Goal: Consume media (video, audio)

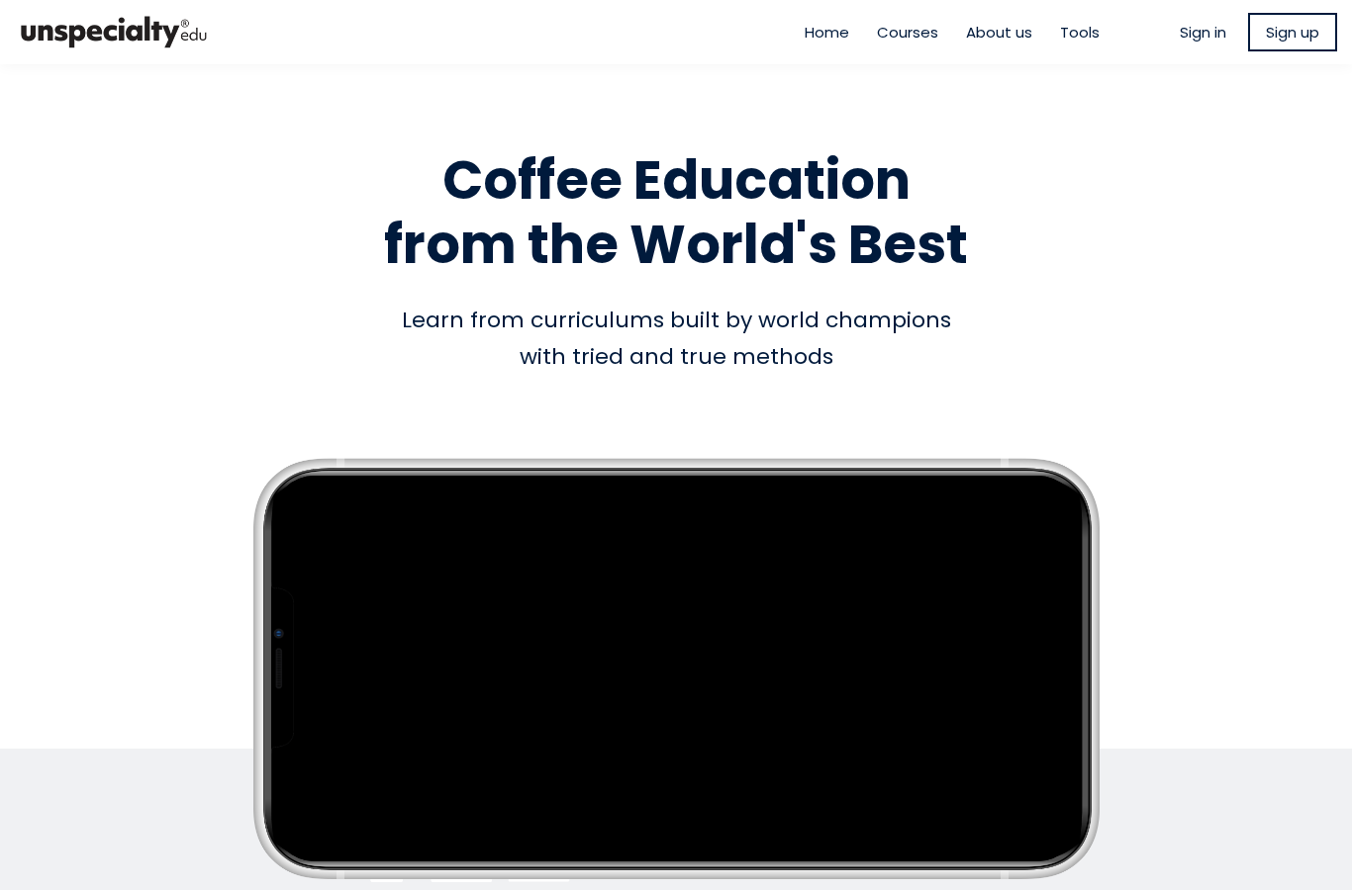
click at [1179, 27] on span "Sign in" at bounding box center [1202, 32] width 47 height 23
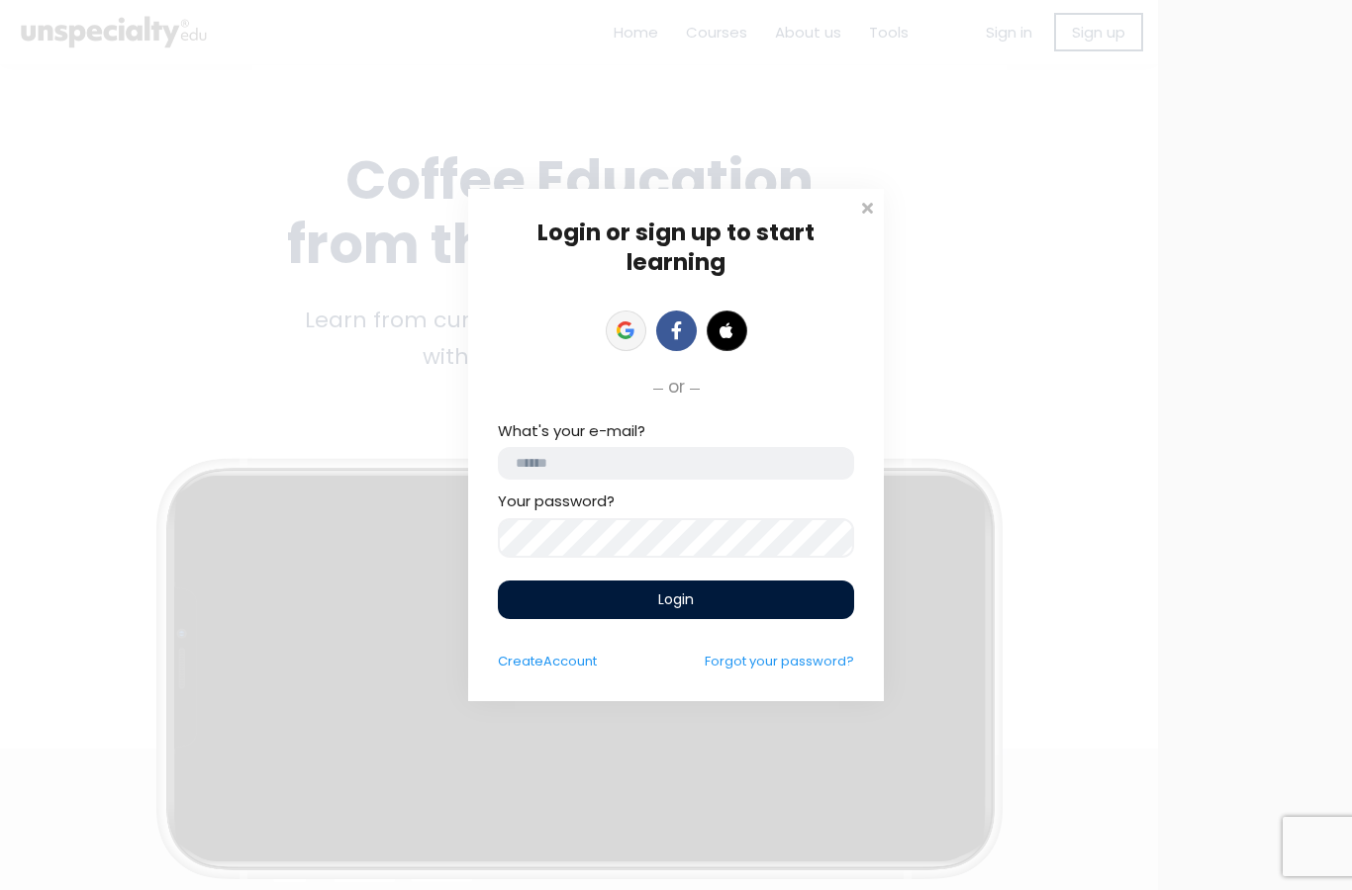
click at [631, 323] on icon at bounding box center [625, 331] width 18 height 18
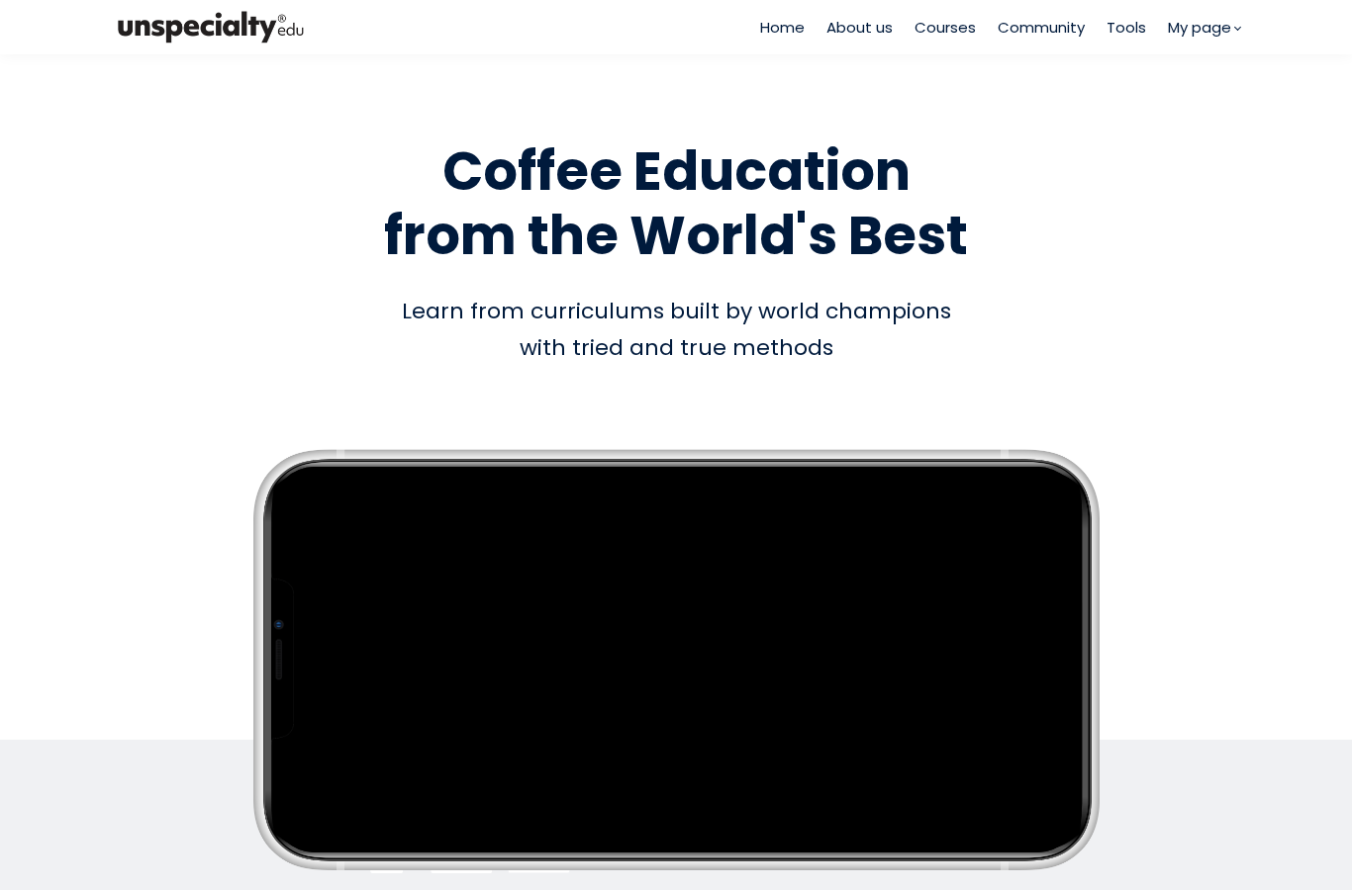
click at [956, 25] on span "Courses" at bounding box center [944, 27] width 61 height 23
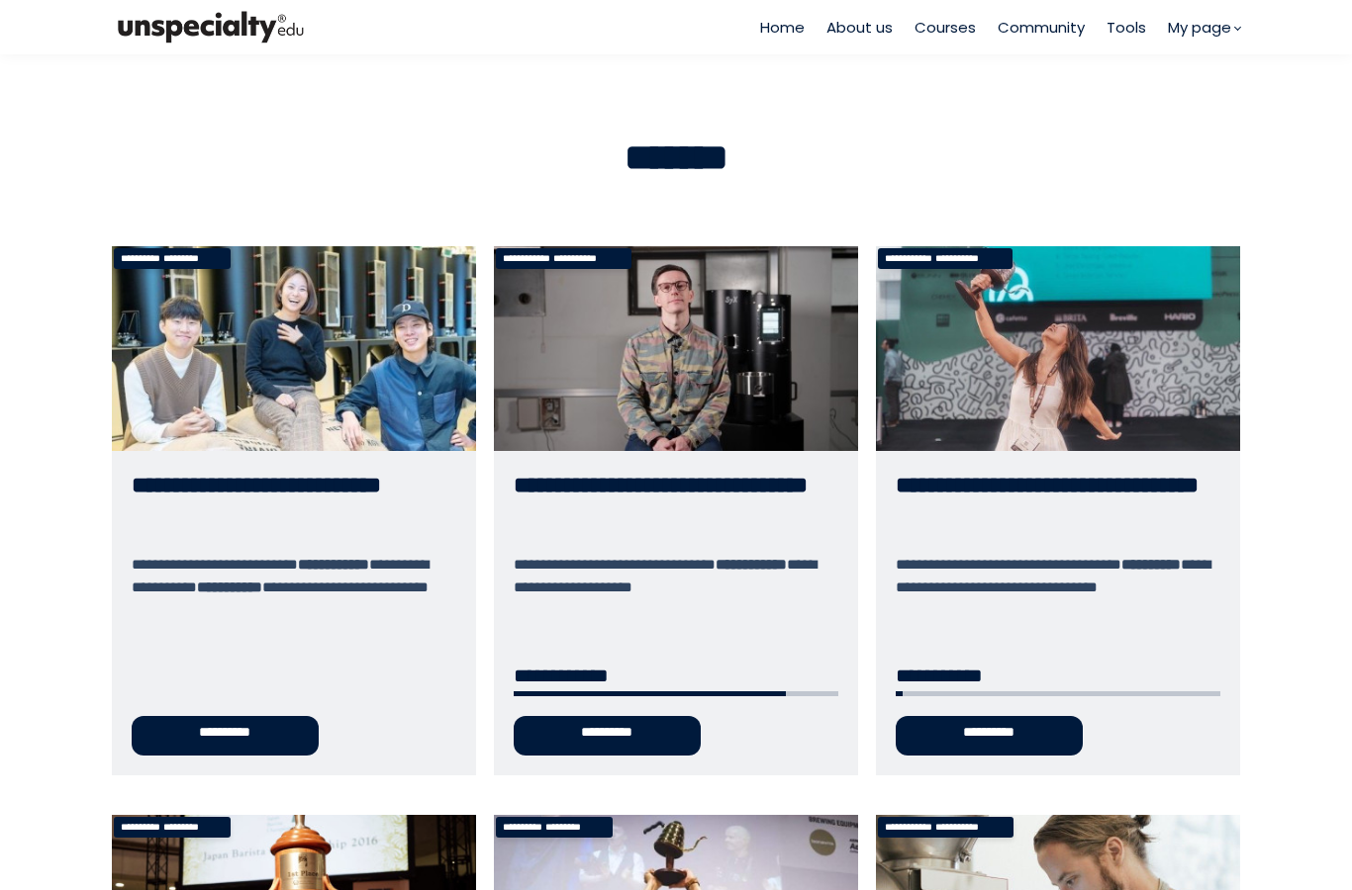
click at [686, 415] on link "**********" at bounding box center [676, 510] width 364 height 529
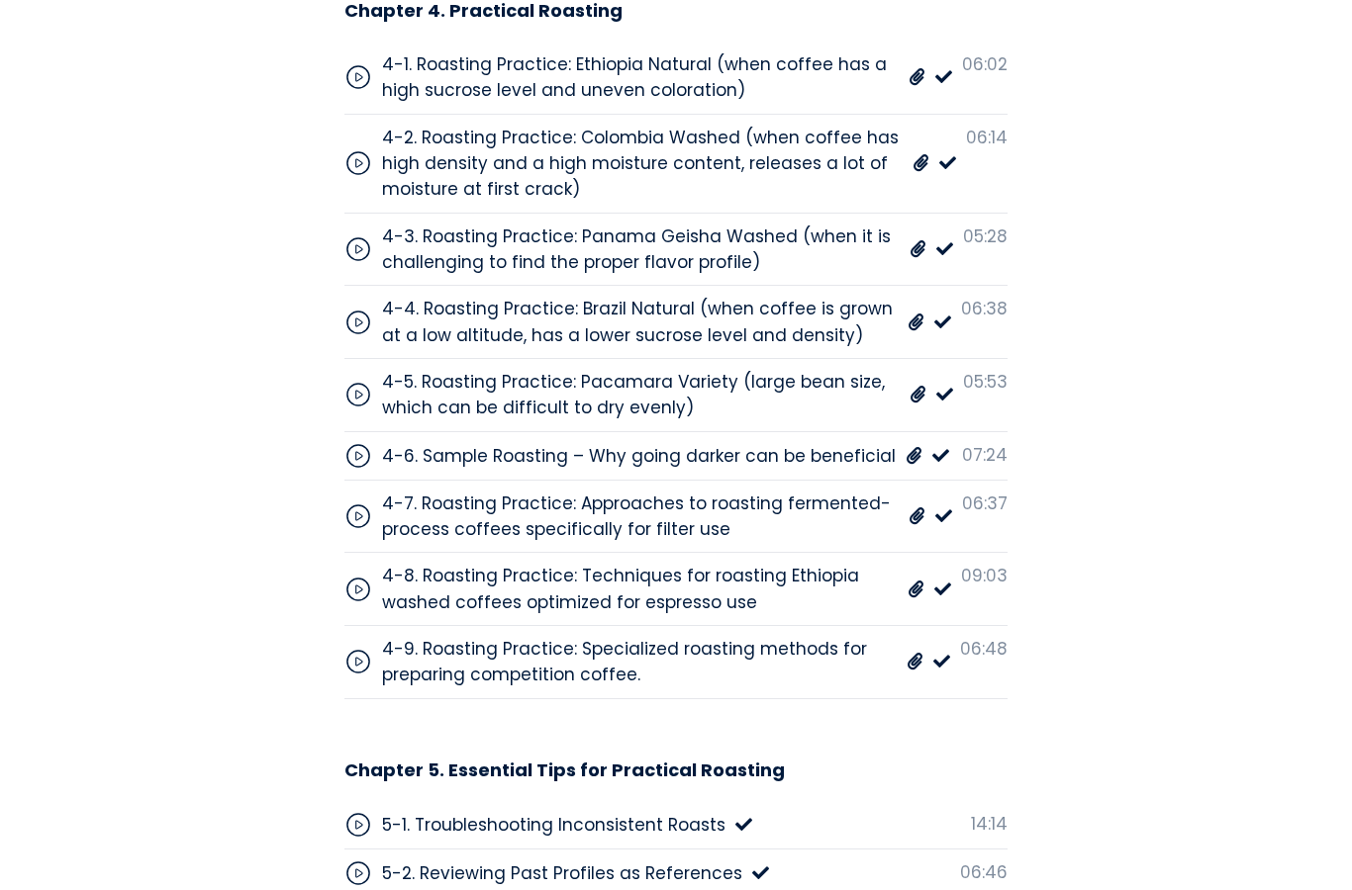
scroll to position [7401, 0]
click at [617, 287] on div "4-4. Roasting Practice: Brazil Natural (when coffee is grown at a low altitude,…" at bounding box center [675, 323] width 663 height 73
click at [914, 311] on span at bounding box center [915, 324] width 17 height 26
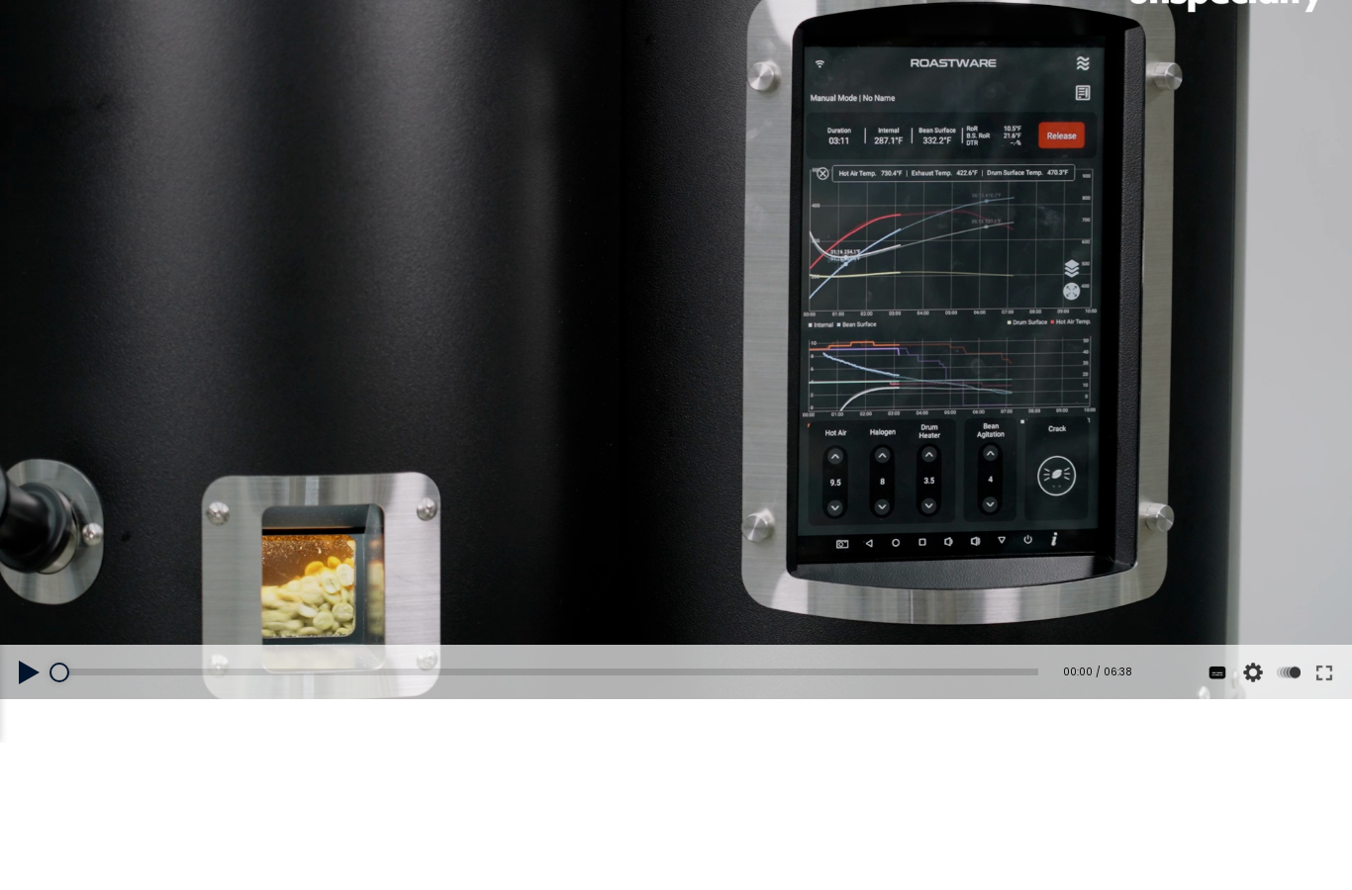
click at [24, 673] on button at bounding box center [29, 672] width 59 height 55
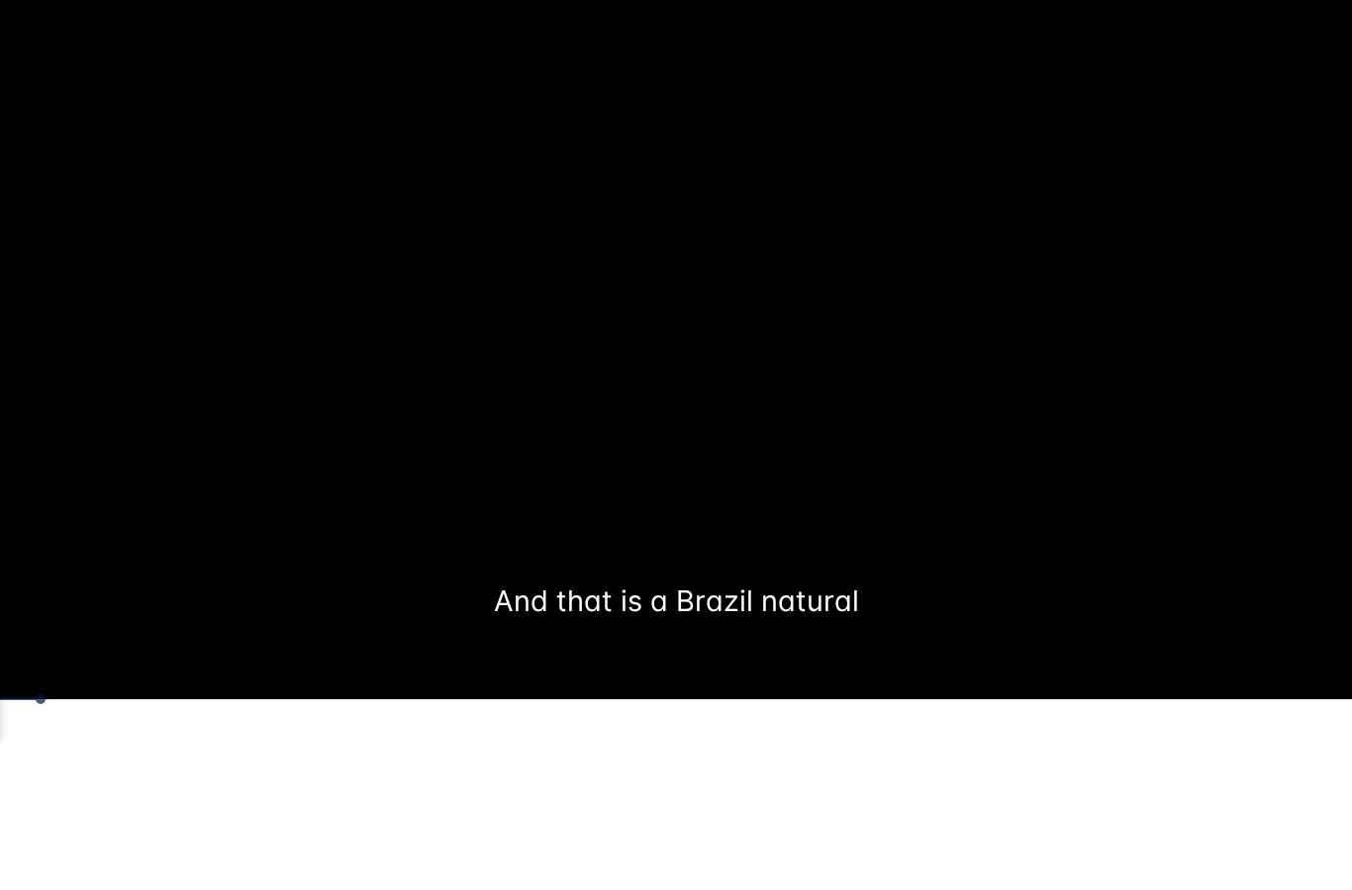
drag, startPoint x: 45, startPoint y: 701, endPoint x: 130, endPoint y: 697, distance: 85.2
click at [130, 697] on div "Tap for sound @keyframes VOLUME_SMALL_WAVE_FLASH { 0% { opacity: 0; } 33% { opa…" at bounding box center [676, 319] width 1352 height 847
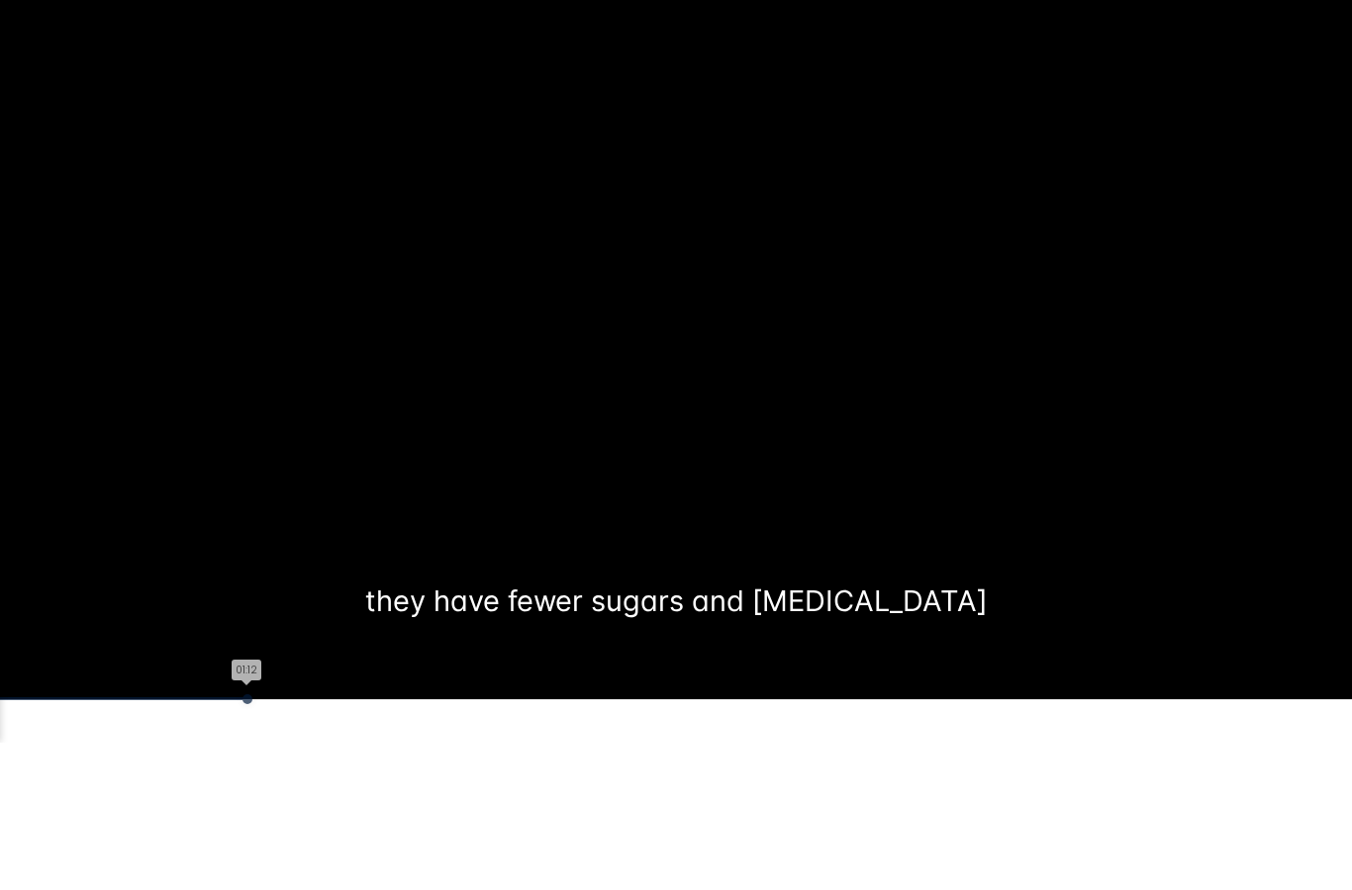
drag, startPoint x: 46, startPoint y: 700, endPoint x: 247, endPoint y: 699, distance: 201.8
click at [247, 699] on div at bounding box center [247, 700] width 10 height 10
drag, startPoint x: 269, startPoint y: 700, endPoint x: 427, endPoint y: 704, distance: 158.4
click at [427, 704] on div "Tap for sound @keyframes VOLUME_SMALL_WAVE_FLASH { 0% { opacity: 0; } 33% { opa…" at bounding box center [676, 319] width 1352 height 847
click at [329, 695] on div "You can download the roast profile image by clicking the 📎 above. * Amount of g…" at bounding box center [676, 320] width 1352 height 760
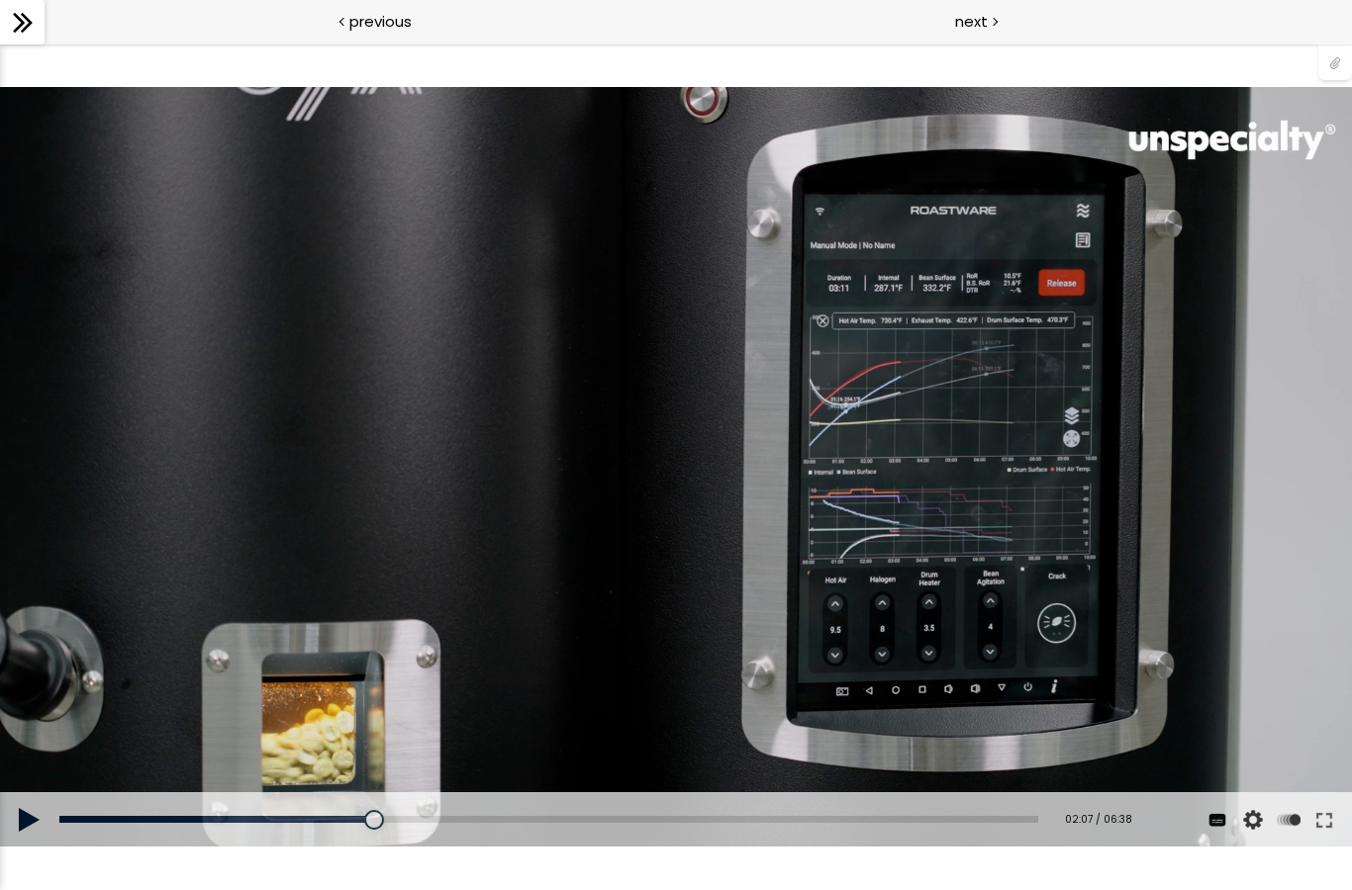
click at [1342, 60] on div at bounding box center [1335, 62] width 34 height 38
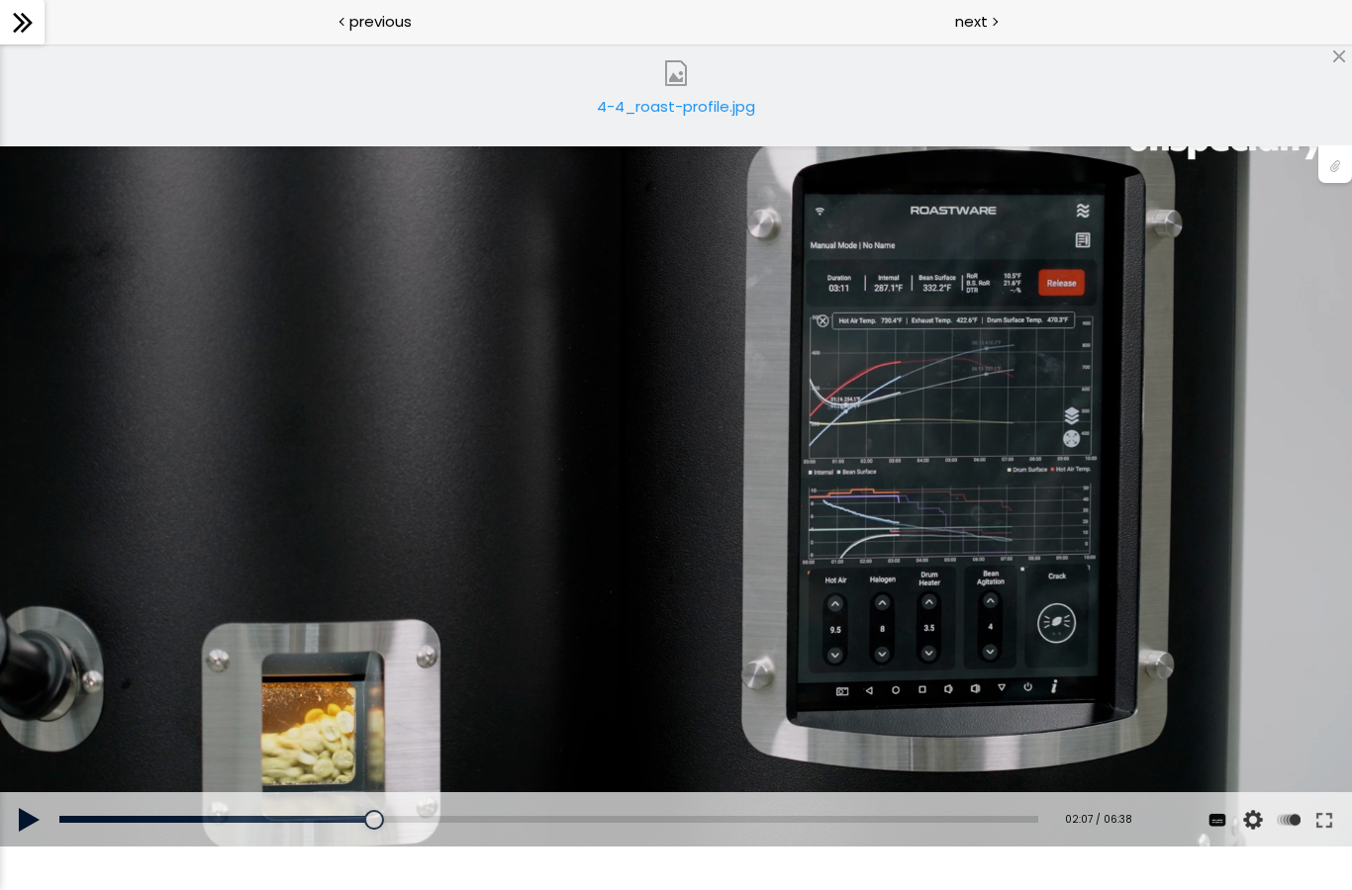
click at [681, 109] on div "4-4_roast-profile.jpg" at bounding box center [676, 115] width 168 height 40
click at [681, 78] on img at bounding box center [676, 73] width 26 height 26
click at [671, 100] on div "4-4_roast-profile.jpg" at bounding box center [676, 115] width 168 height 40
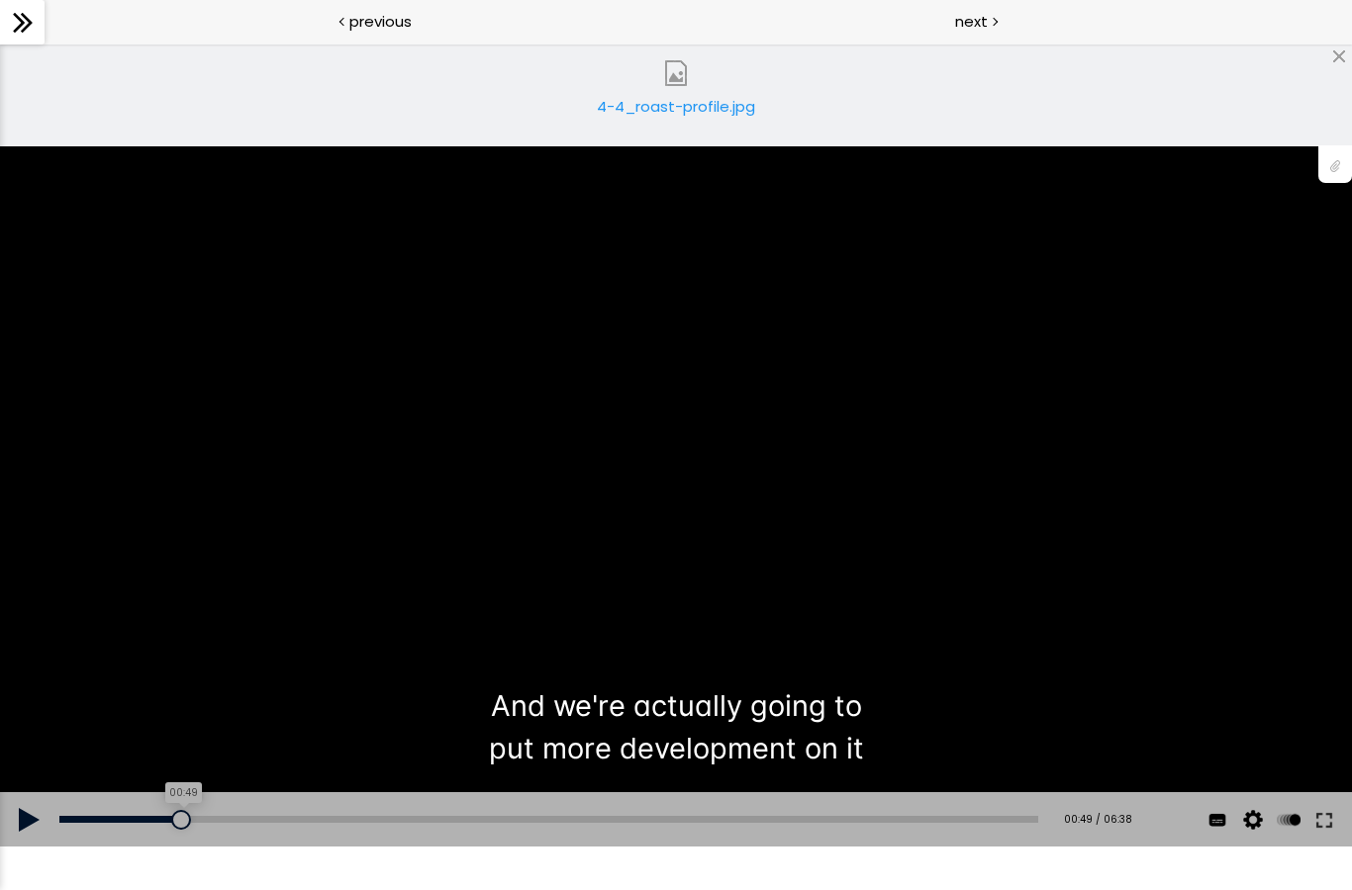
drag, startPoint x: 379, startPoint y: 822, endPoint x: 182, endPoint y: 818, distance: 196.9
click at [182, 818] on div at bounding box center [181, 820] width 20 height 20
click at [19, 826] on button at bounding box center [29, 820] width 59 height 55
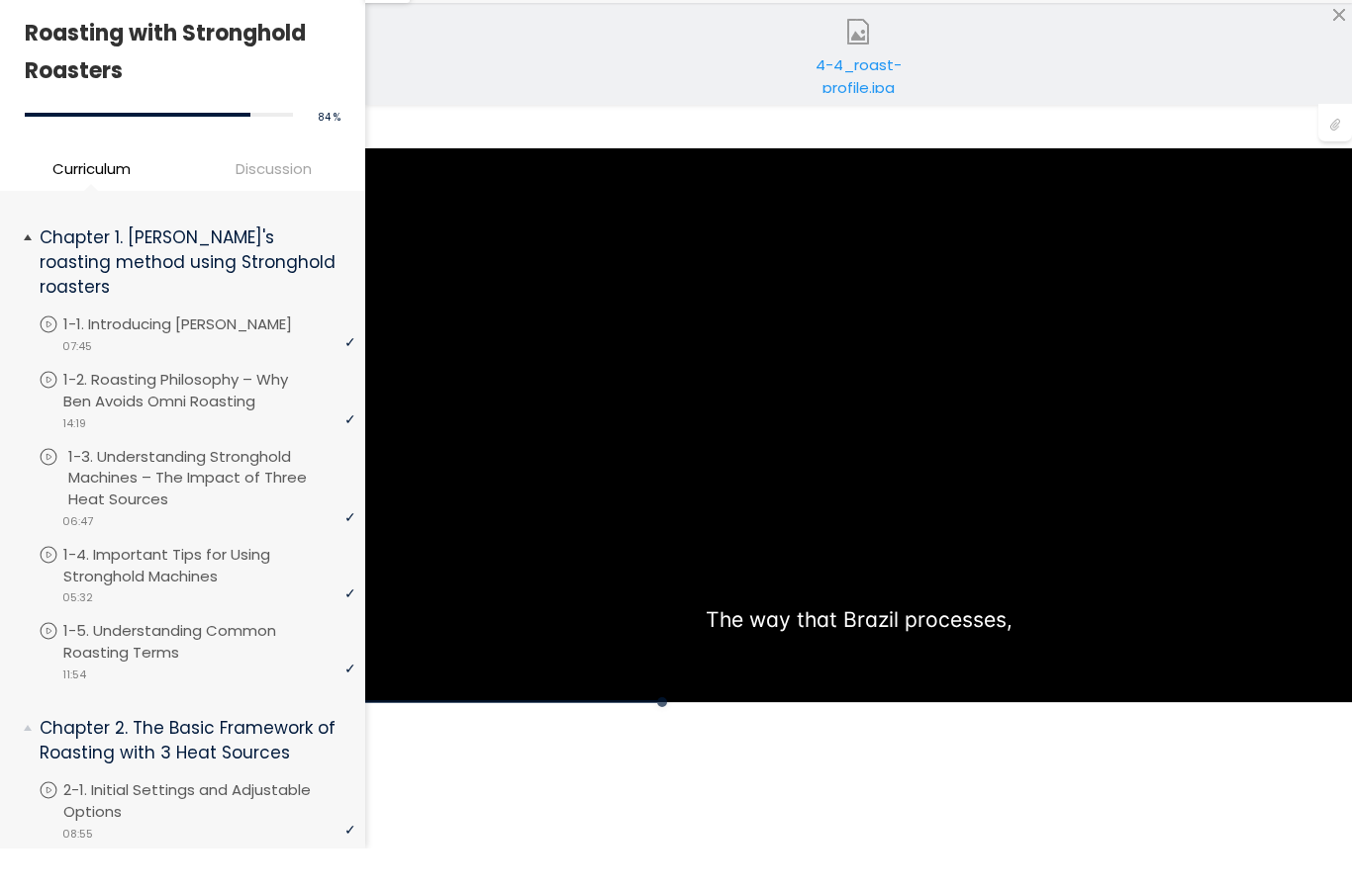
scroll to position [1, 0]
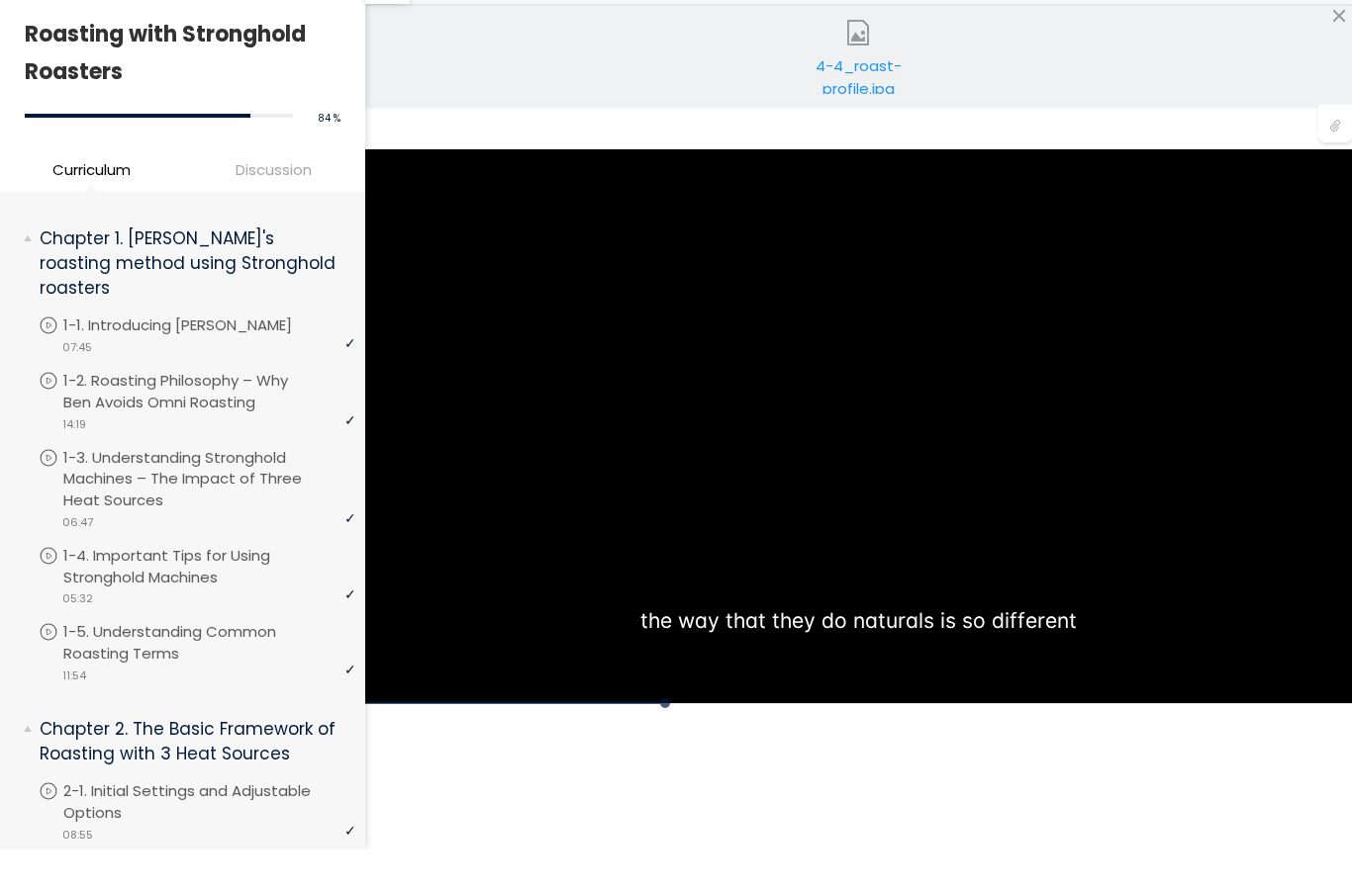
click at [557, 358] on div "You can download the roast profile image by clicking the 📎 above. * Amount of g…" at bounding box center [857, 425] width 986 height 555
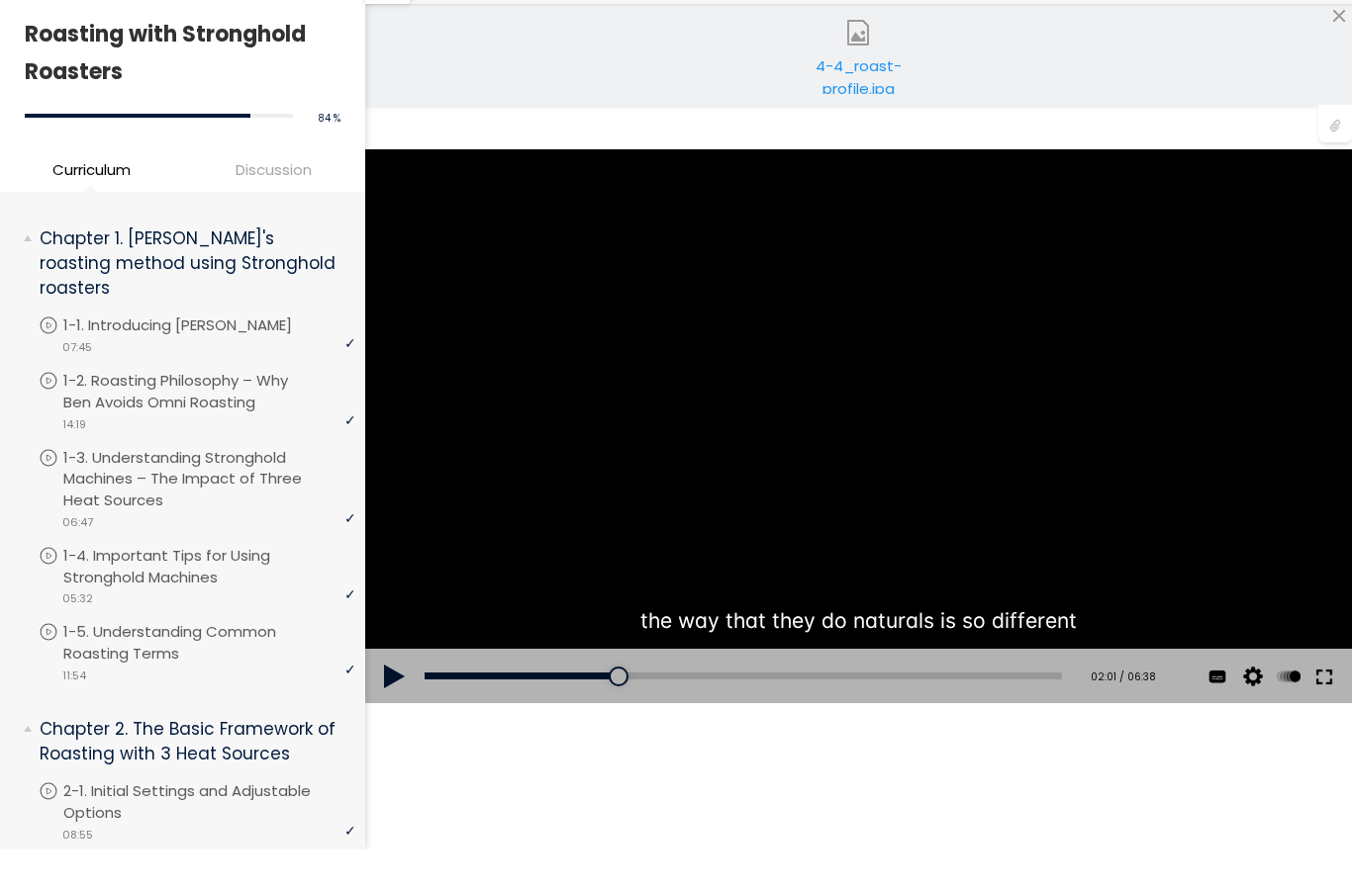
click at [1333, 677] on button at bounding box center [1323, 676] width 36 height 55
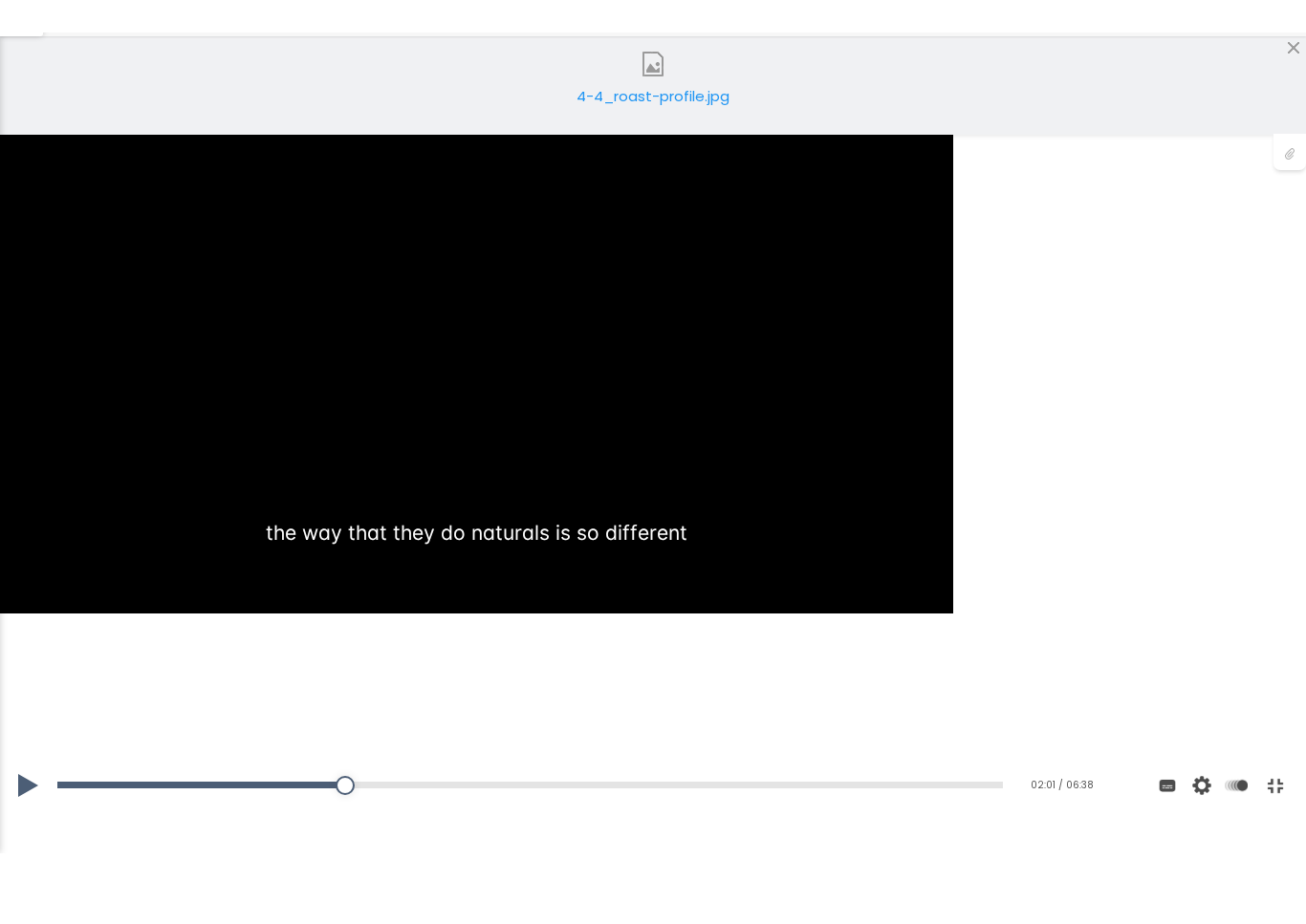
scroll to position [0, 0]
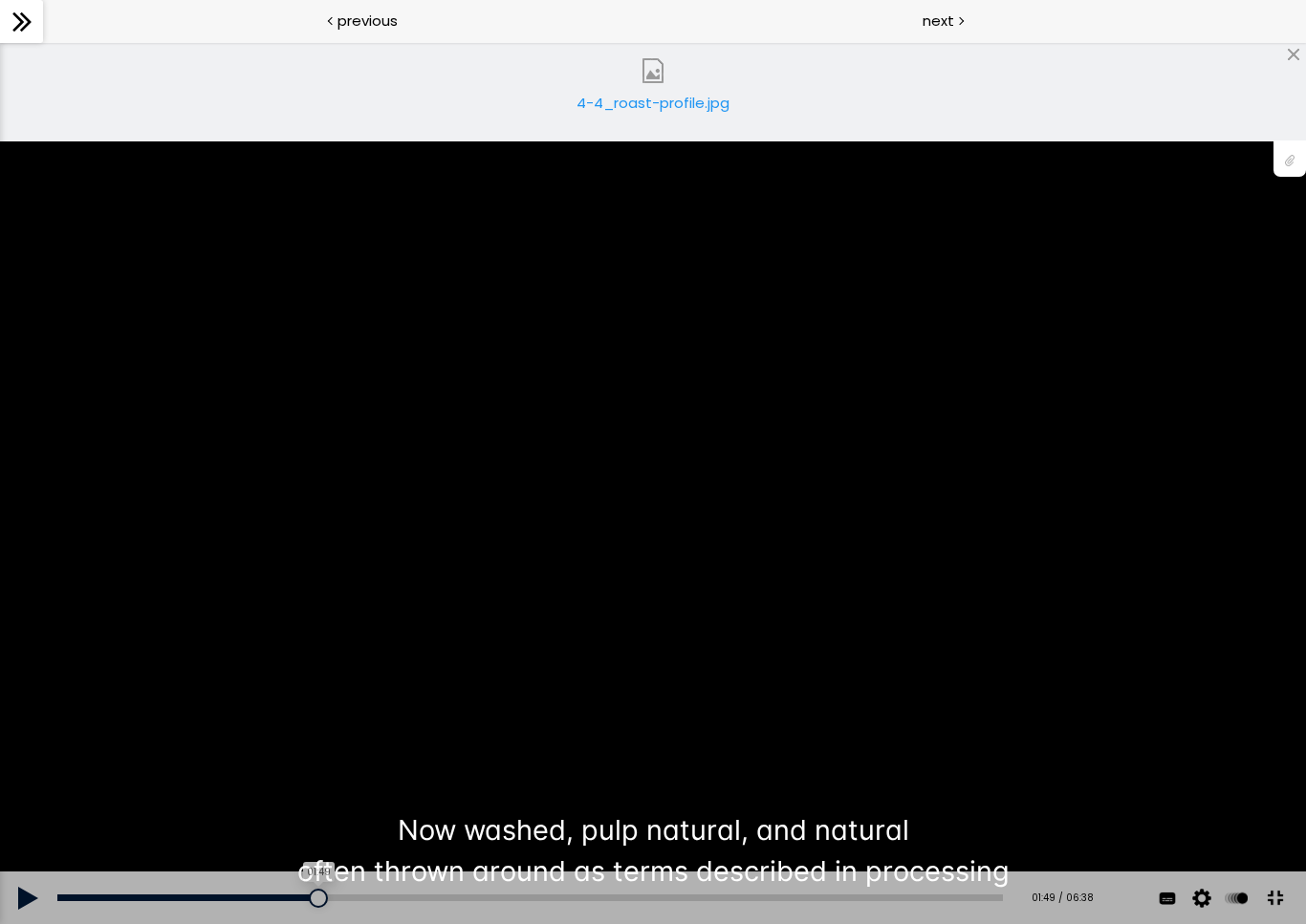
drag, startPoint x: 343, startPoint y: 938, endPoint x: 321, endPoint y: 938, distance: 22.0
click at [321, 858] on div at bounding box center [319, 898] width 19 height 19
click at [26, 858] on button at bounding box center [28, 897] width 57 height 53
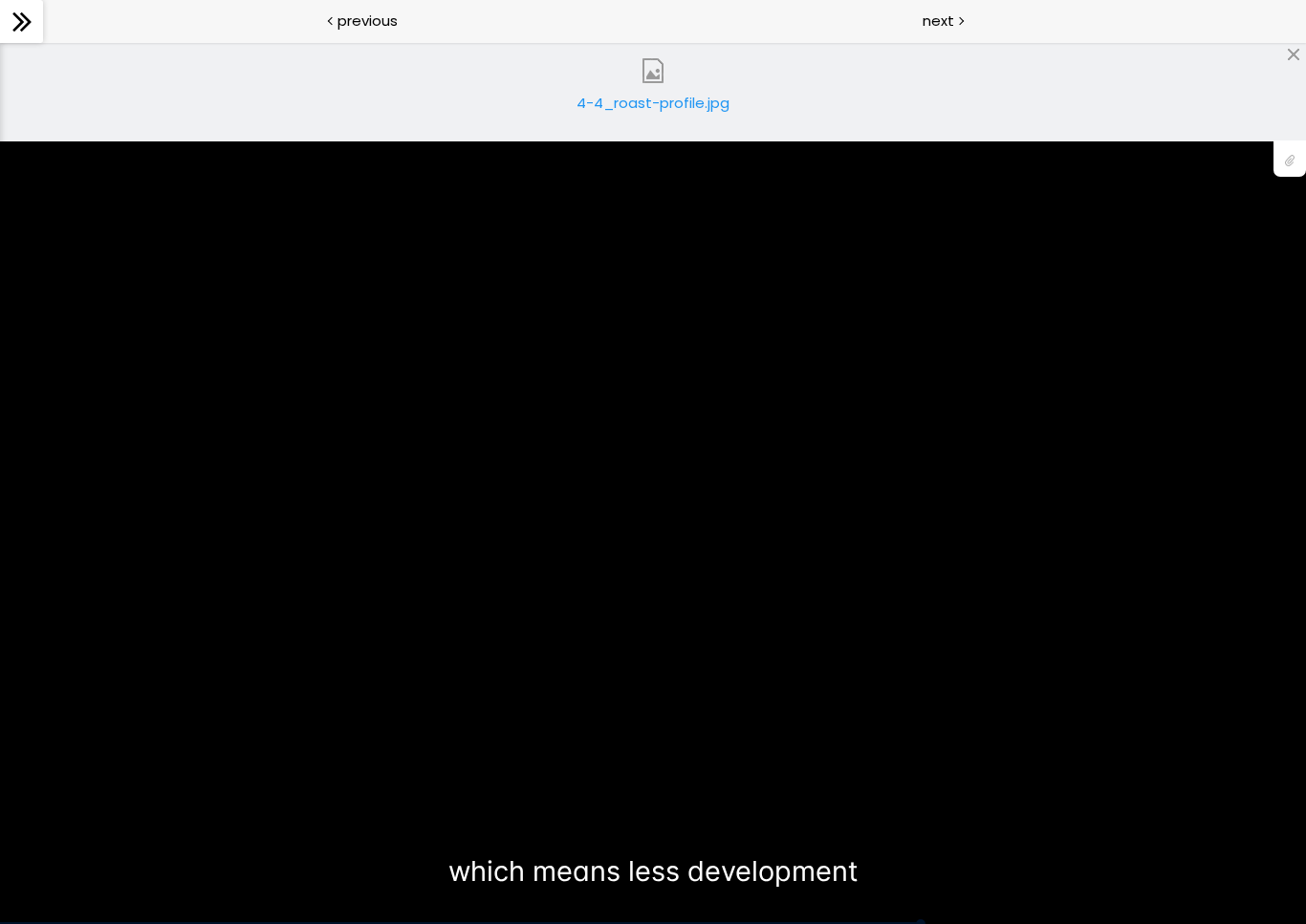
click at [586, 537] on div "You can download the roast profile image by clicking the 📎 above. * Amount of g…" at bounding box center [653, 483] width 1306 height 734
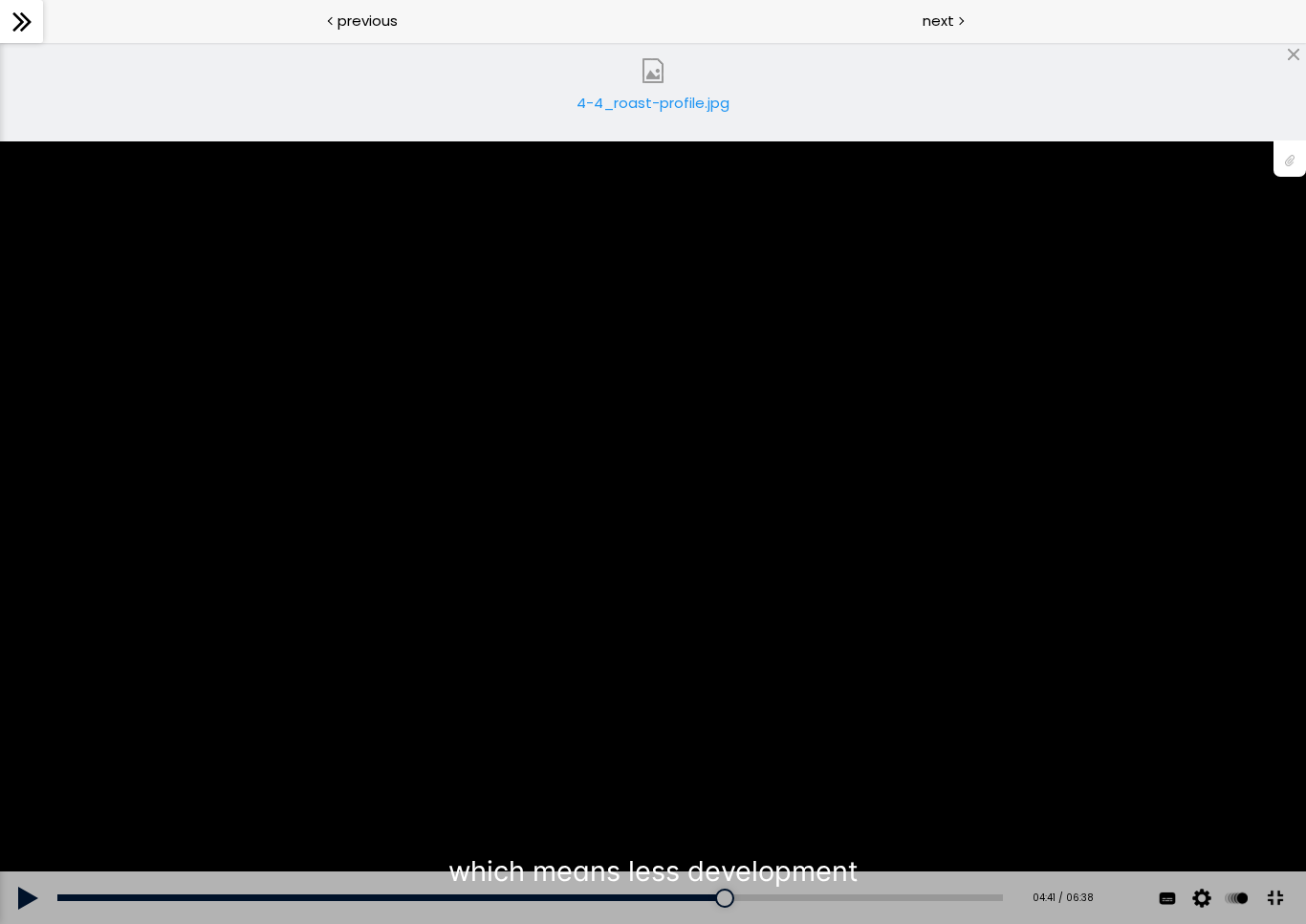
click at [1278, 858] on button at bounding box center [1274, 898] width 43 height 43
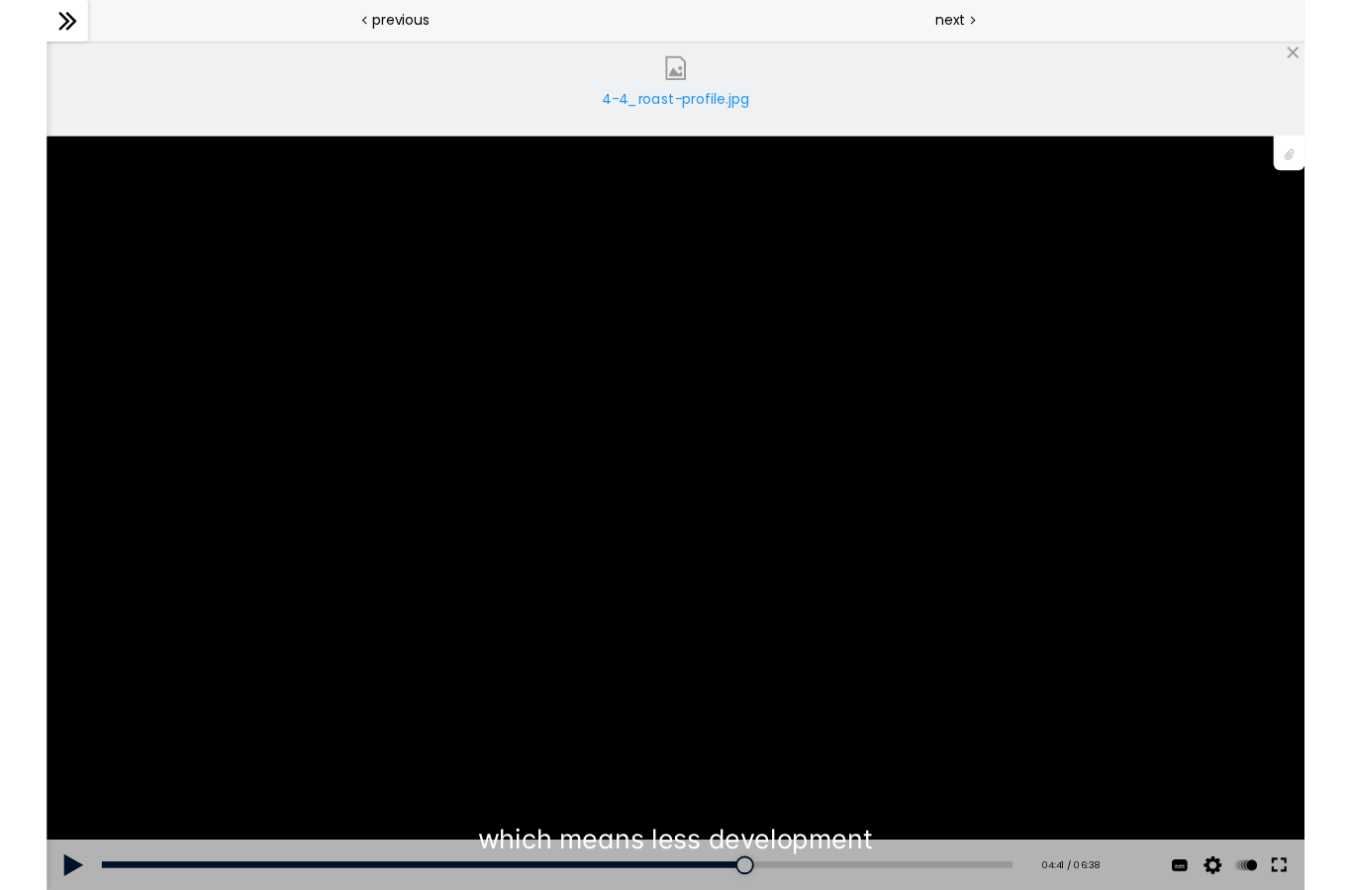
scroll to position [1, 0]
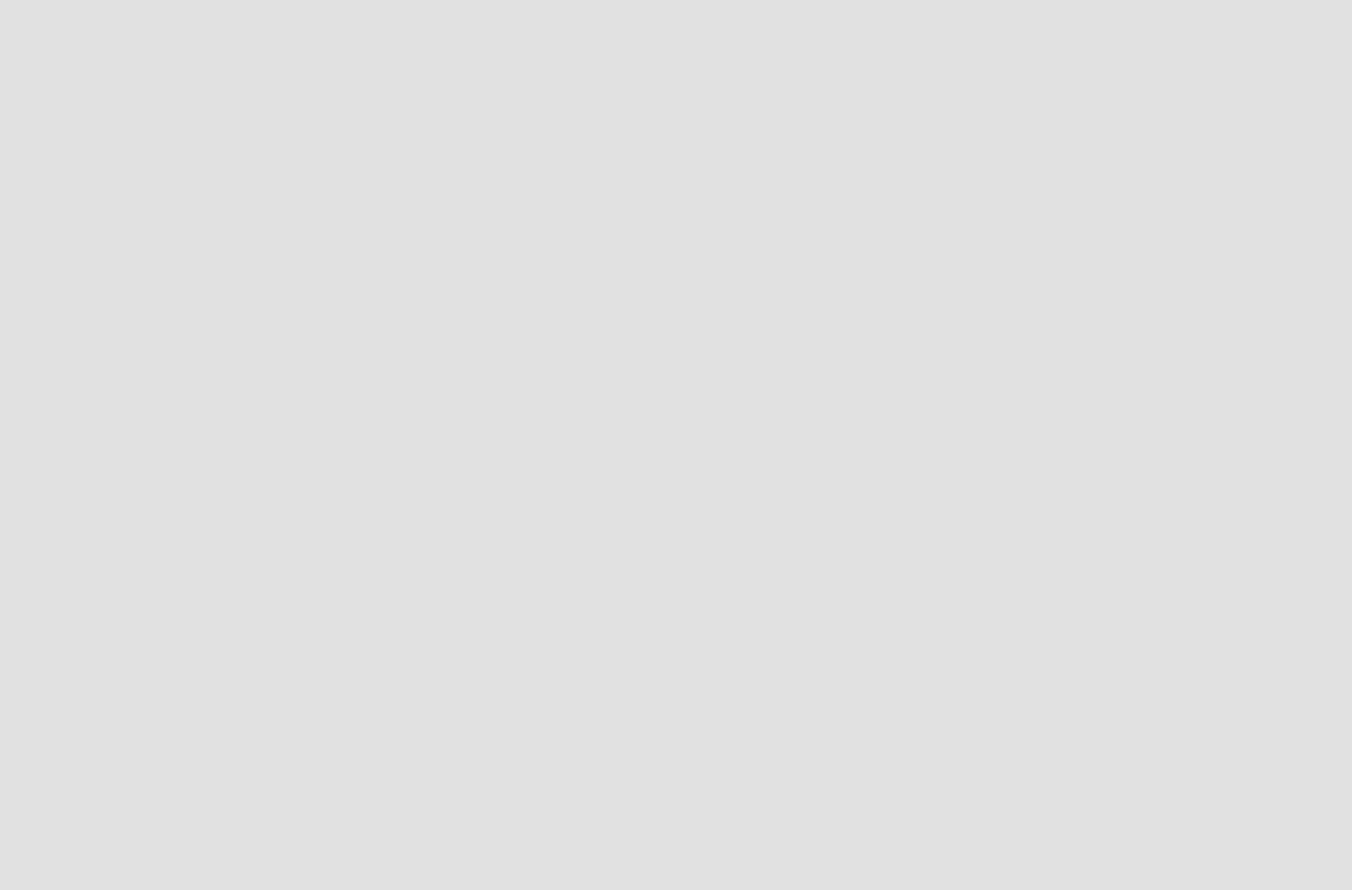
scroll to position [123, 0]
